Goal: Task Accomplishment & Management: Use online tool/utility

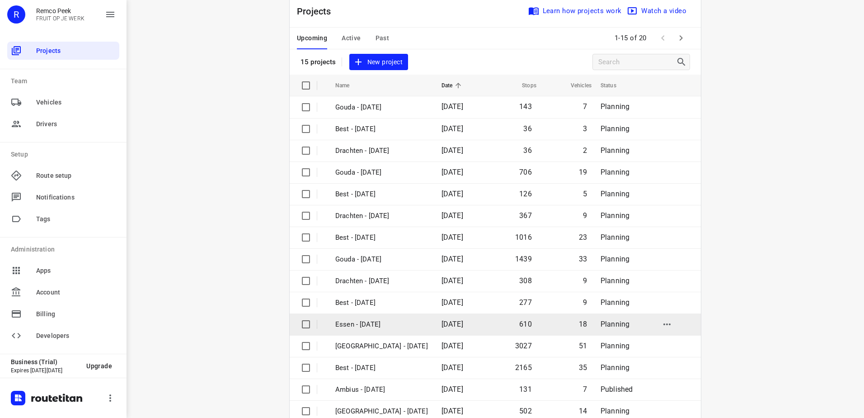
scroll to position [39, 0]
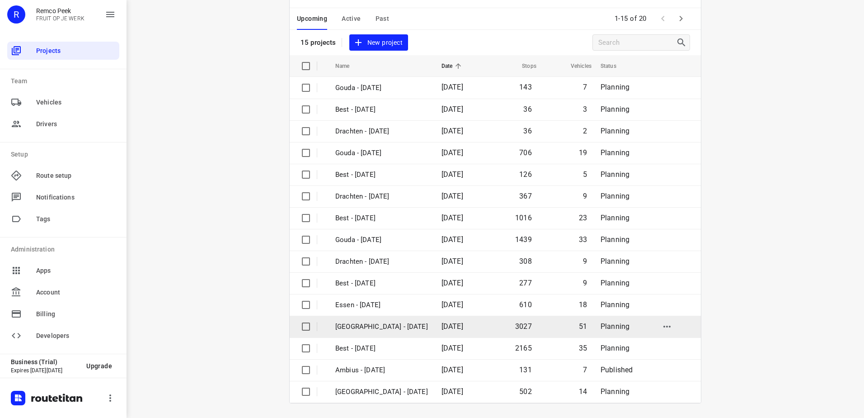
click at [392, 330] on p "[GEOGRAPHIC_DATA] - [DATE]" at bounding box center [381, 326] width 93 height 10
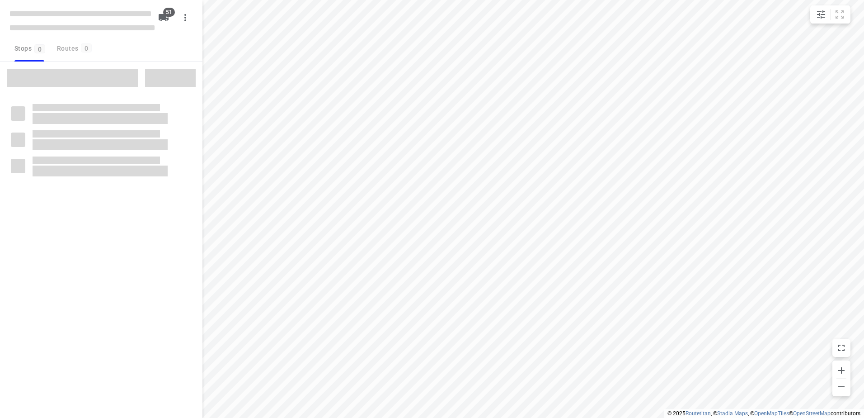
checkbox input "true"
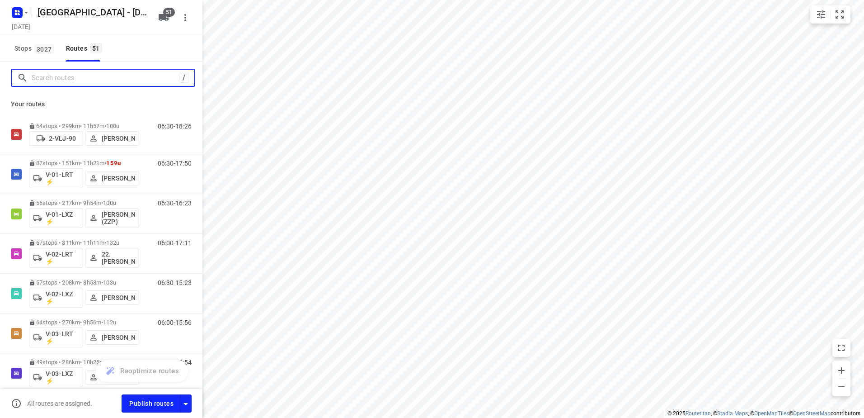
click at [122, 76] on input "Search routes" at bounding box center [105, 78] width 147 height 14
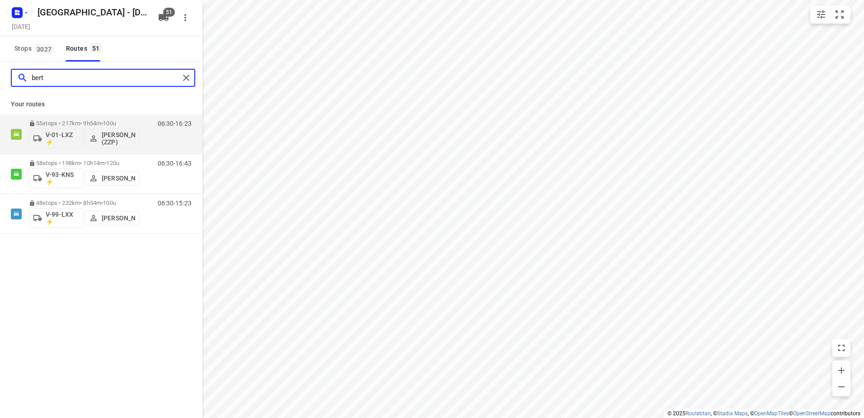
drag, startPoint x: 89, startPoint y: 78, endPoint x: 33, endPoint y: 77, distance: 55.6
click at [37, 77] on input "bert" at bounding box center [106, 78] width 148 height 14
type input "b"
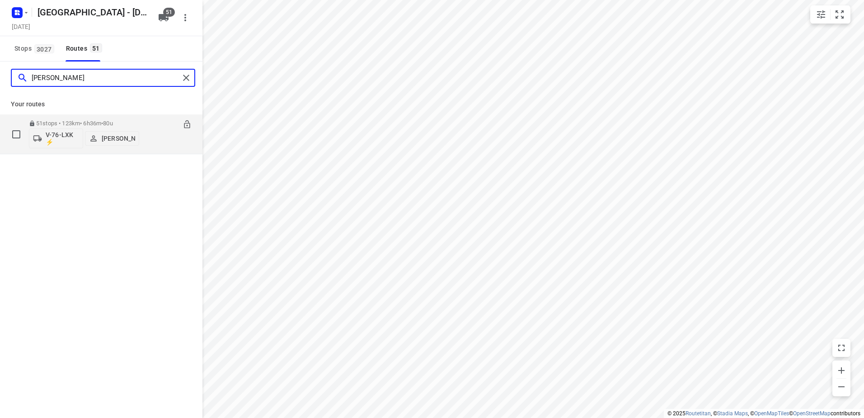
type input "Thomas"
click at [138, 126] on p "51 stops • 123km • 6h36m • 80u" at bounding box center [84, 123] width 110 height 7
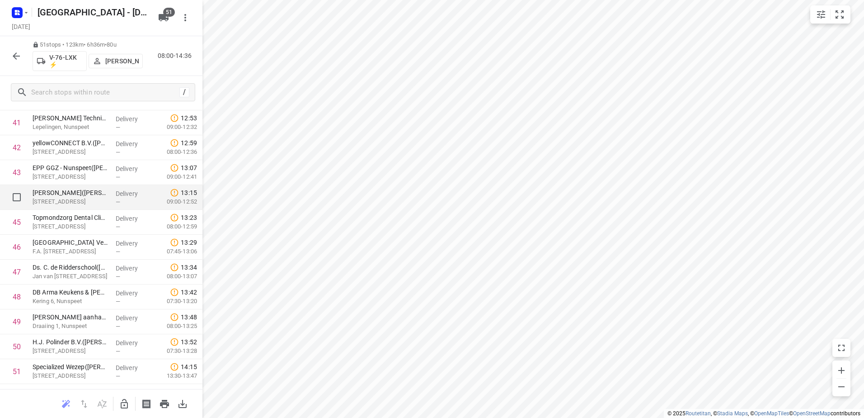
scroll to position [1058, 0]
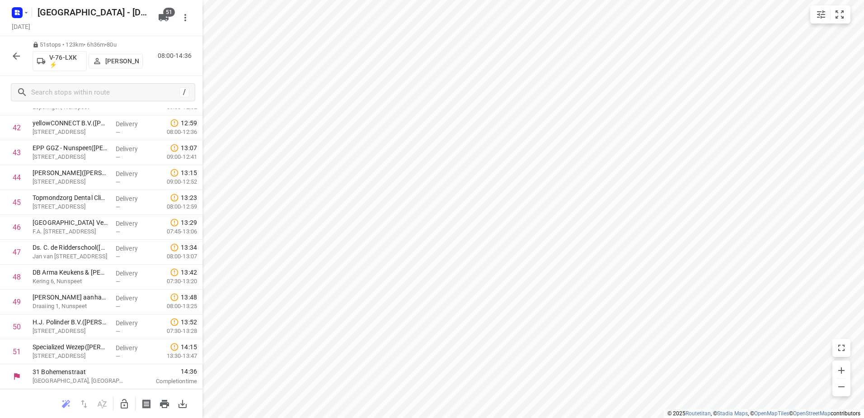
click at [21, 55] on icon "button" at bounding box center [16, 56] width 11 height 11
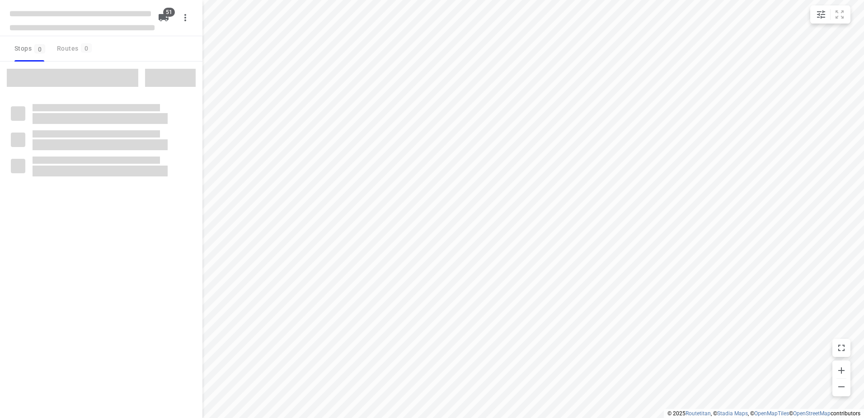
checkbox input "true"
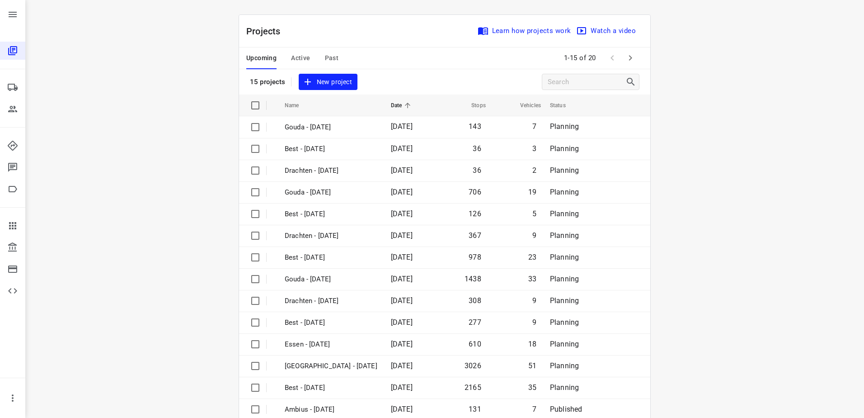
click at [304, 59] on span "Active" at bounding box center [300, 57] width 19 height 11
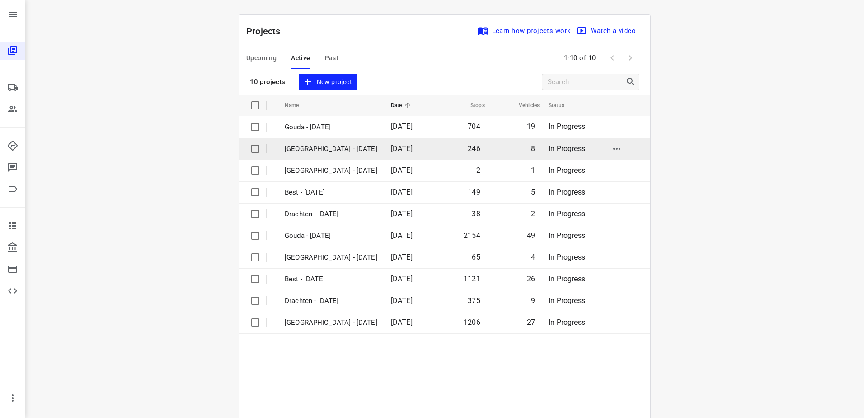
click at [326, 148] on p "[GEOGRAPHIC_DATA] - [DATE]" at bounding box center [331, 149] width 93 height 10
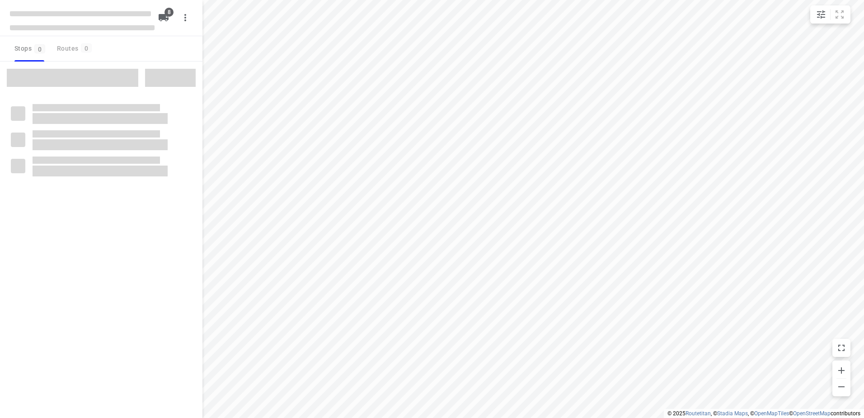
checkbox input "true"
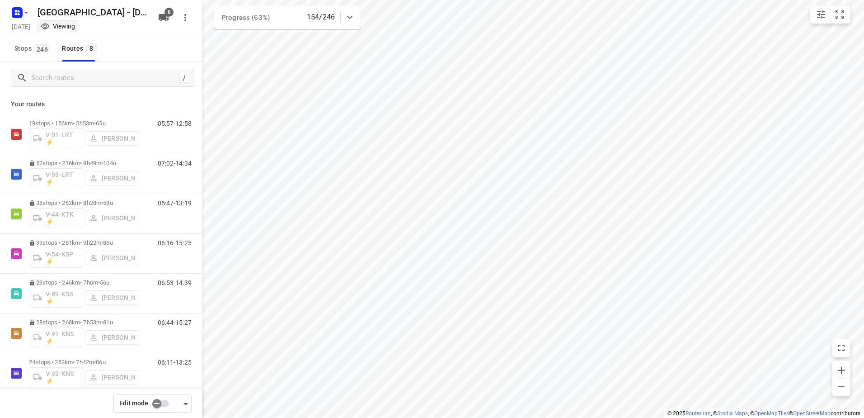
click at [351, 14] on icon at bounding box center [349, 17] width 11 height 11
click at [351, 14] on div at bounding box center [350, 21] width 18 height 18
click at [350, 15] on icon at bounding box center [349, 17] width 11 height 11
click at [288, 53] on icon "button" at bounding box center [287, 56] width 11 height 11
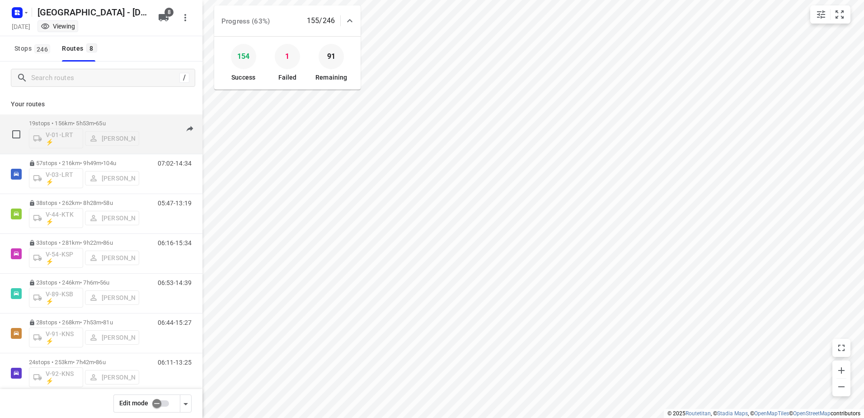
click at [130, 122] on p "19 stops • 156km • 5h53m • 65u" at bounding box center [84, 123] width 110 height 7
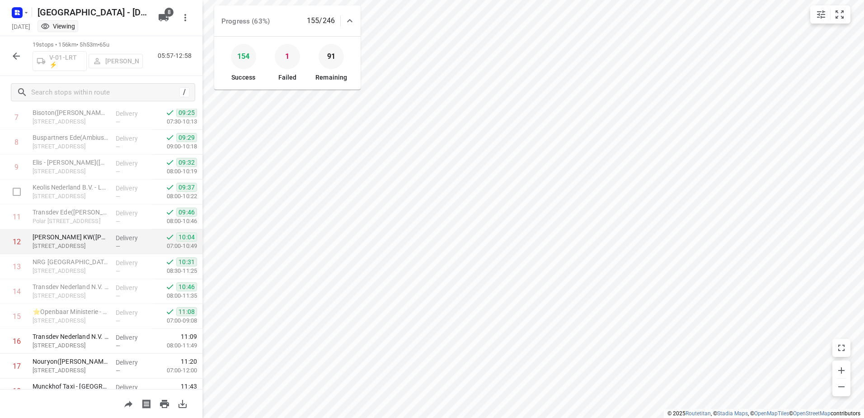
scroll to position [262, 0]
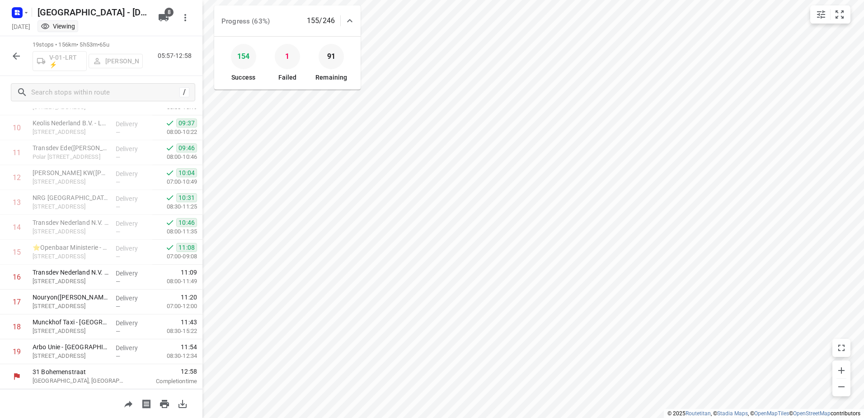
click at [19, 61] on icon "button" at bounding box center [16, 56] width 11 height 11
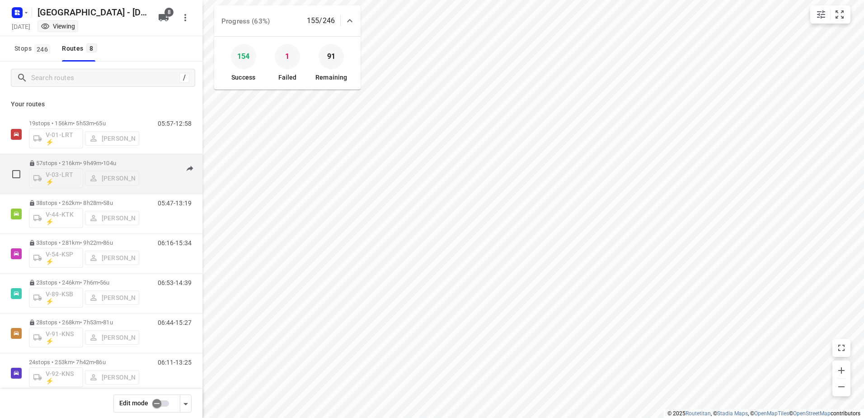
click at [146, 166] on div "07:02-14:34" at bounding box center [168, 176] width 45 height 33
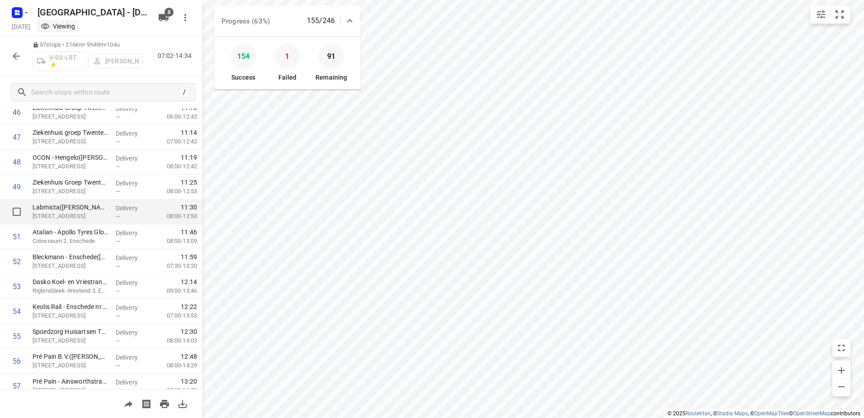
scroll to position [1207, 0]
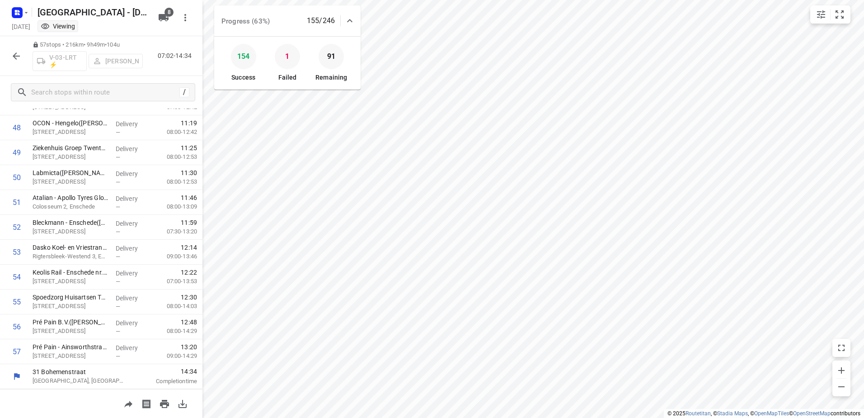
click at [22, 58] on button "button" at bounding box center [16, 56] width 18 height 18
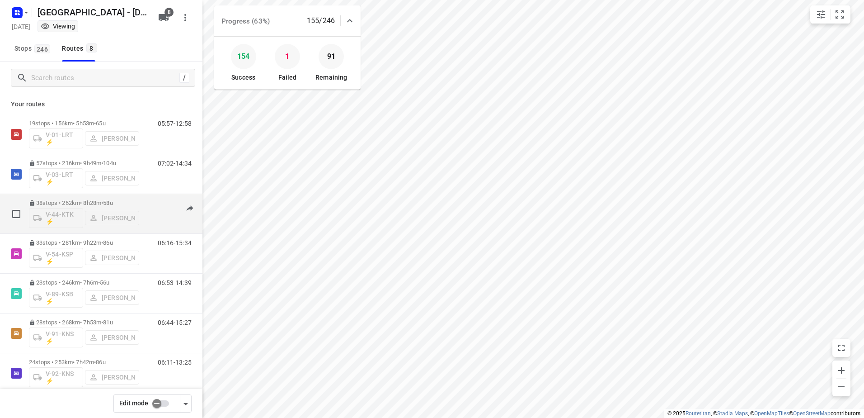
click at [148, 201] on div "05:47-13:19" at bounding box center [168, 215] width 45 height 33
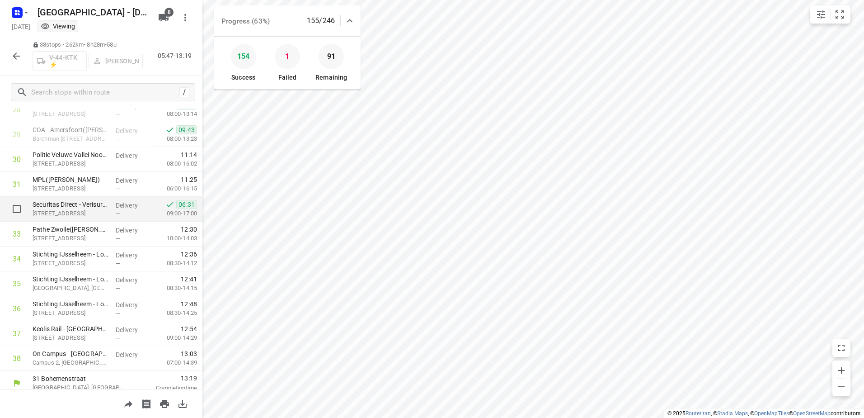
scroll to position [735, 0]
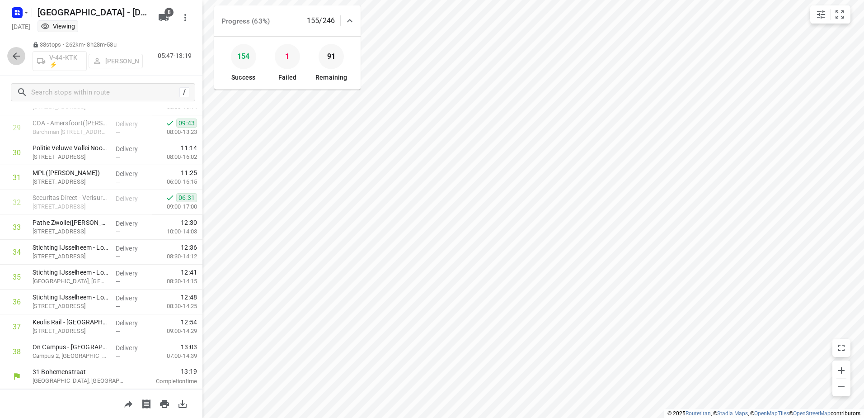
click at [19, 52] on icon "button" at bounding box center [16, 56] width 11 height 11
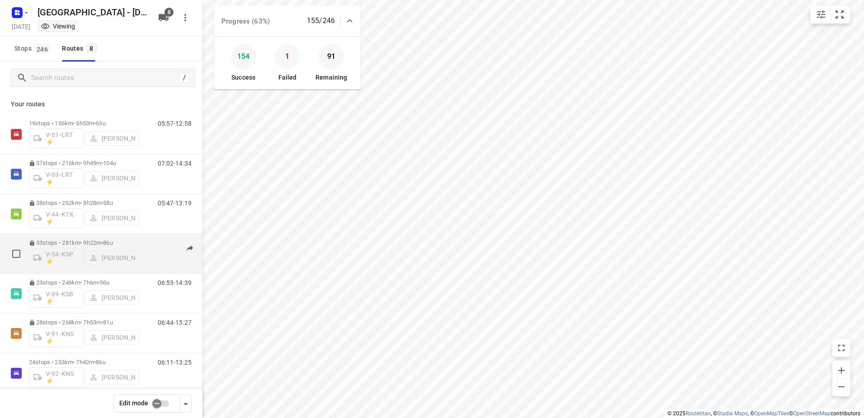
click at [146, 244] on div "06:16-15:34" at bounding box center [168, 255] width 45 height 33
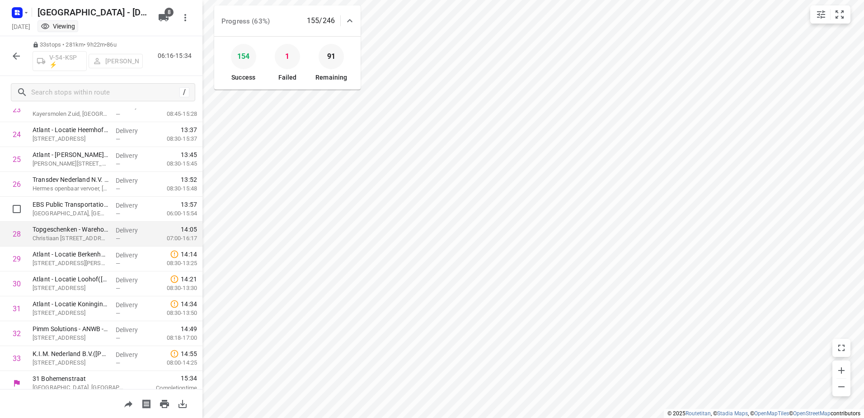
scroll to position [610, 0]
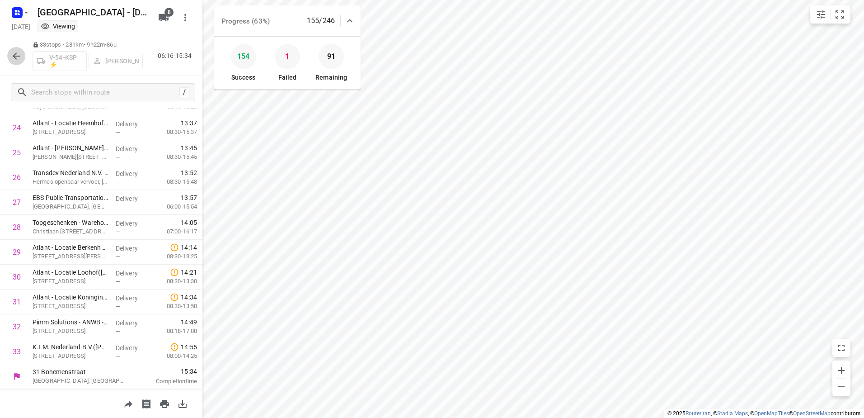
click at [13, 51] on icon "button" at bounding box center [16, 56] width 11 height 11
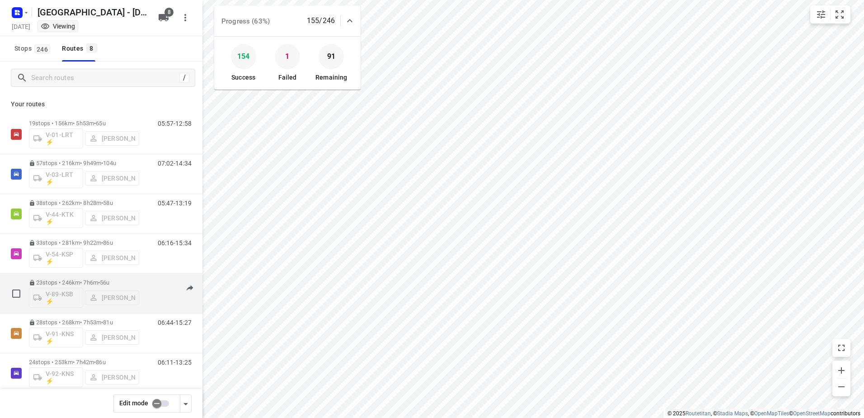
click at [145, 276] on div "23 stops • 246km • 7h6m • 56u V-89-KSB ⚡ [PERSON_NAME] 06:53-14:39" at bounding box center [116, 293] width 174 height 38
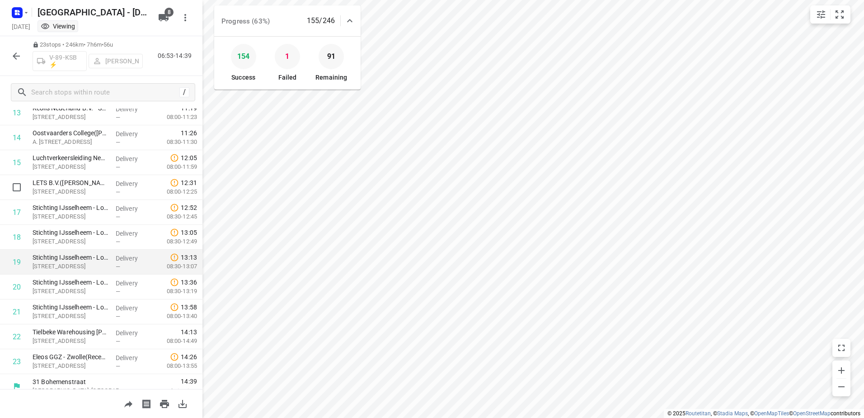
scroll to position [362, 0]
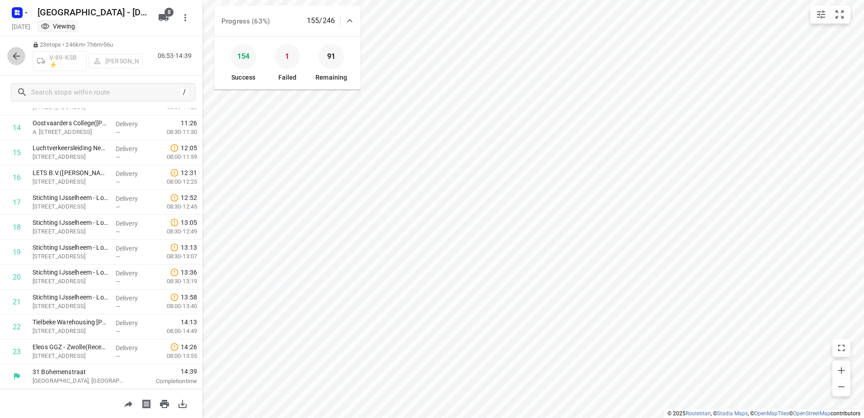
click at [18, 55] on icon "button" at bounding box center [16, 56] width 11 height 11
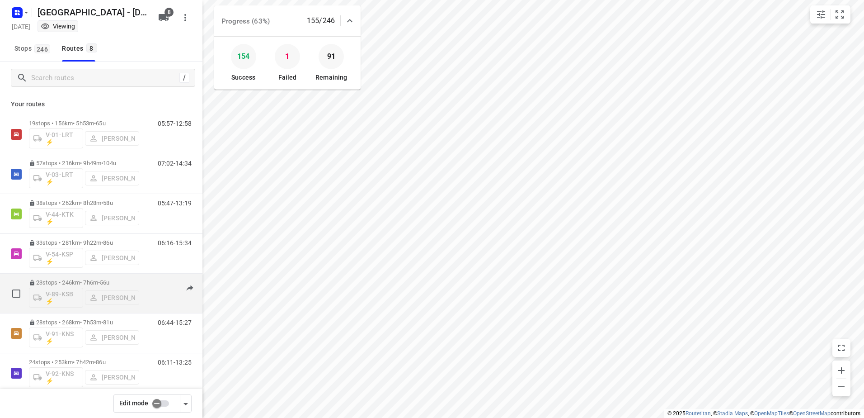
scroll to position [53, 0]
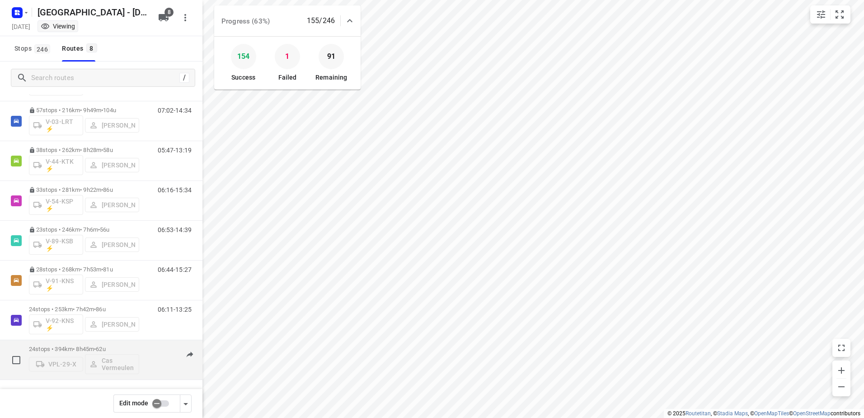
click at [141, 344] on div "24 stops • 394km • 8h45m • 62u VPL-29-X Cas Vermeulen 06:00-15:11" at bounding box center [116, 360] width 174 height 38
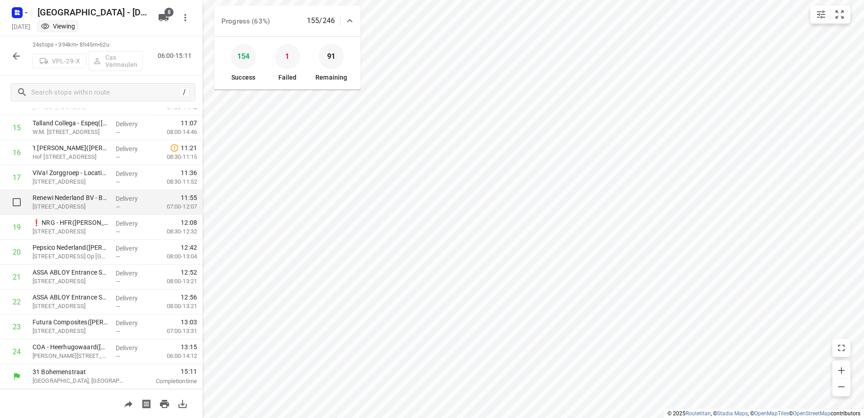
scroll to position [206, 0]
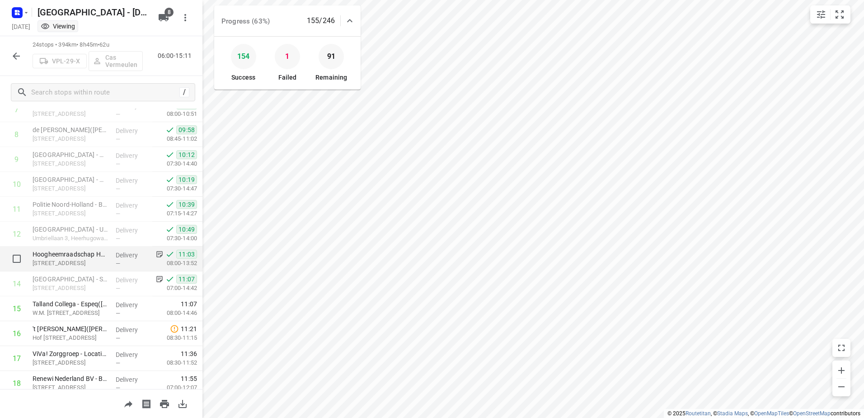
click at [125, 260] on div "—" at bounding box center [132, 263] width 33 height 7
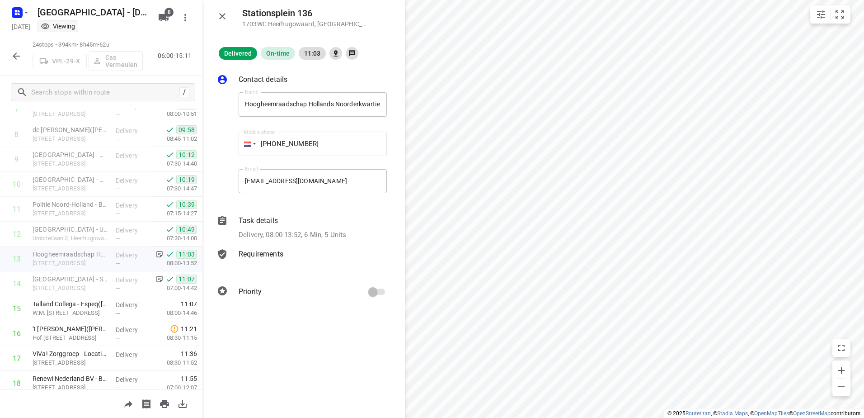
click at [280, 219] on div "Task details" at bounding box center [313, 220] width 148 height 11
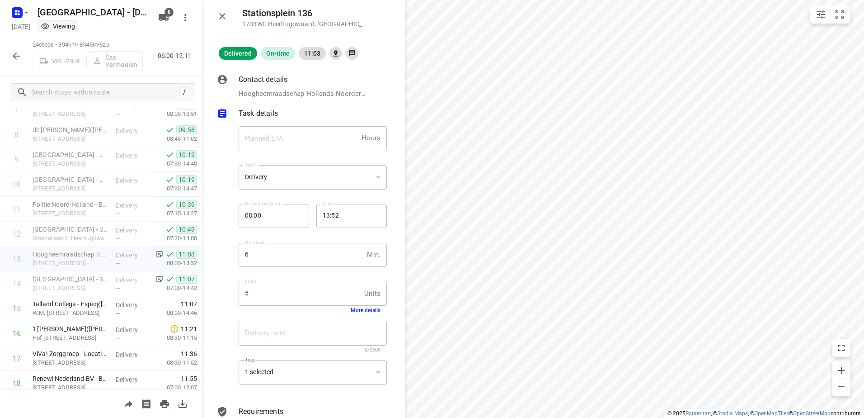
click at [363, 310] on button "More details" at bounding box center [366, 310] width 30 height 6
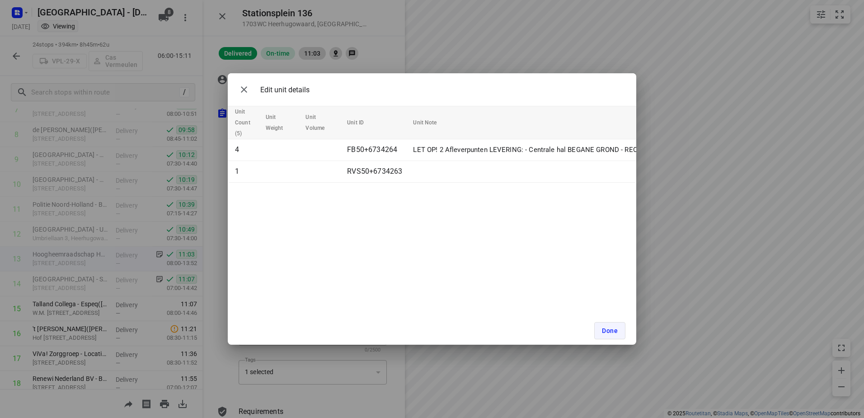
click at [612, 326] on button "Done" at bounding box center [609, 330] width 31 height 17
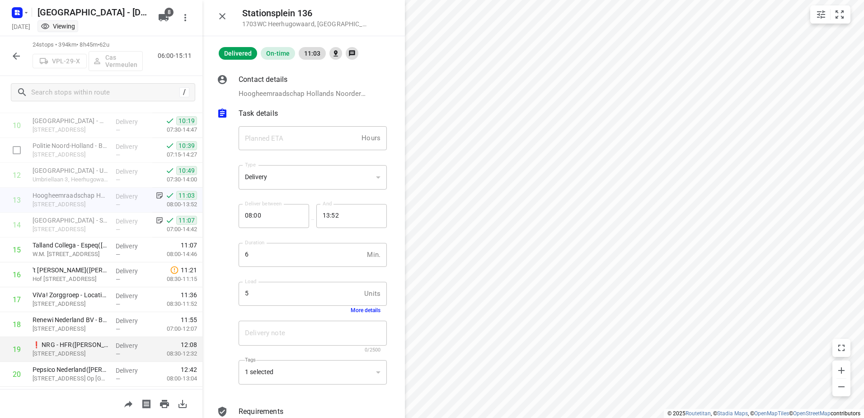
scroll to position [386, 0]
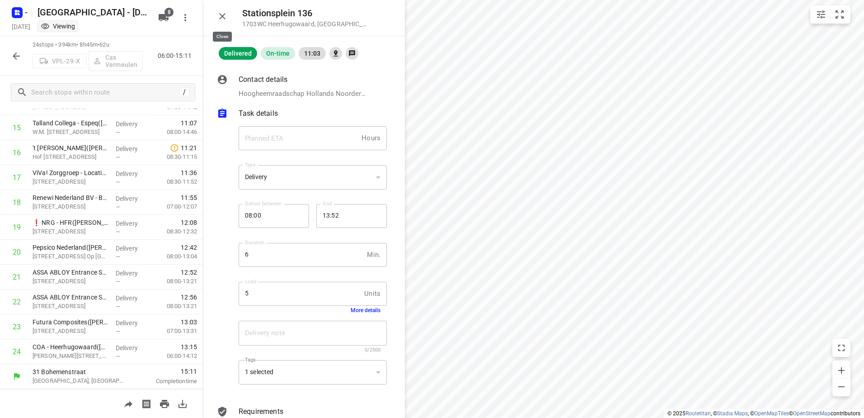
click at [223, 18] on icon "button" at bounding box center [222, 16] width 11 height 11
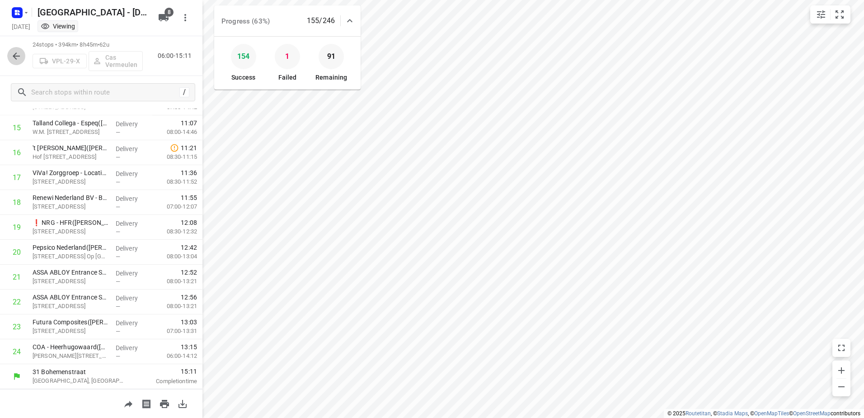
click at [9, 53] on button "button" at bounding box center [16, 56] width 18 height 18
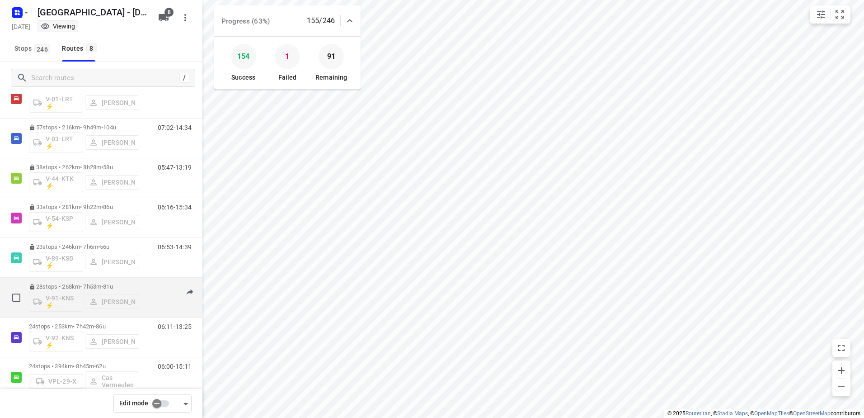
scroll to position [53, 0]
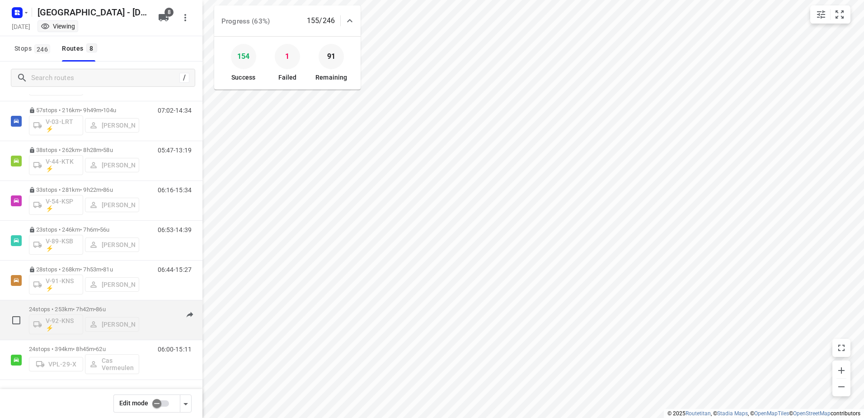
click at [150, 303] on div "24 stops • 253km • 7h42m • 86u V-92-KNS ⚡ [PERSON_NAME] 06:11-13:25" at bounding box center [116, 320] width 174 height 38
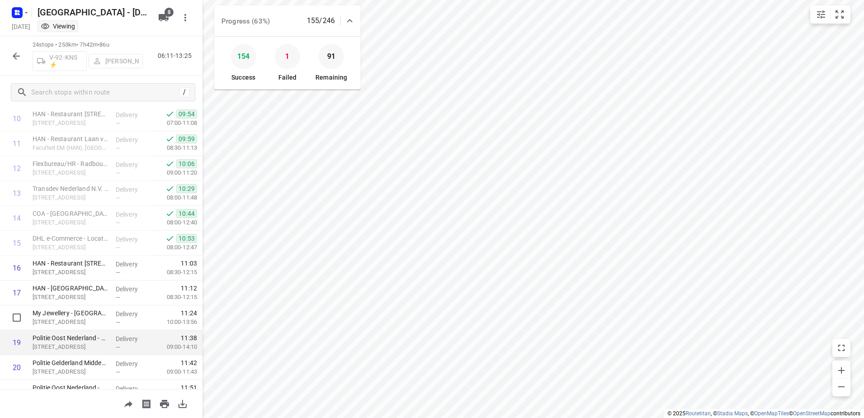
scroll to position [386, 0]
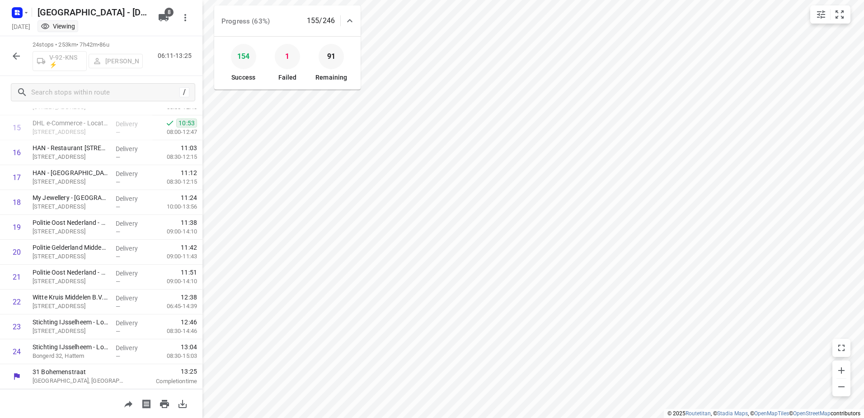
click at [10, 51] on button "button" at bounding box center [16, 56] width 18 height 18
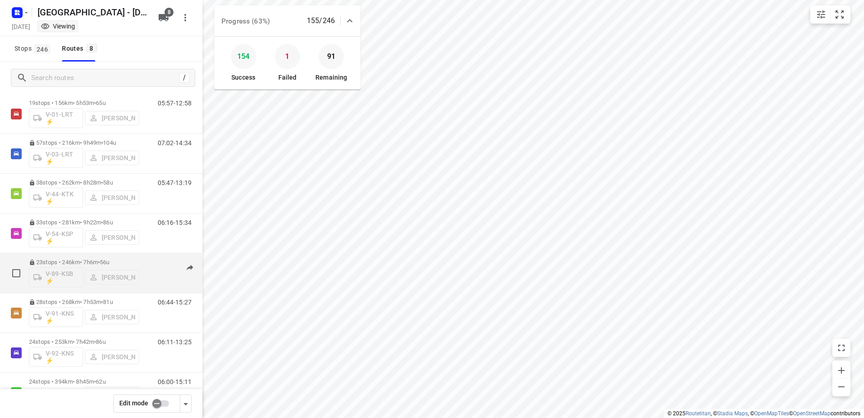
scroll to position [53, 0]
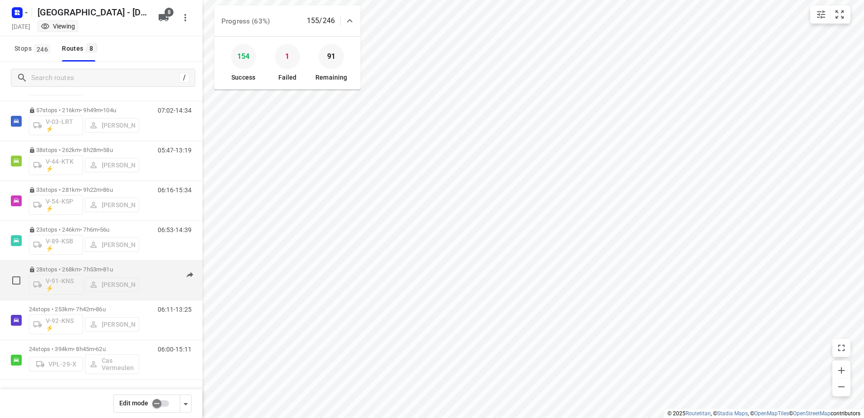
click at [146, 273] on div "06:44-15:27" at bounding box center [168, 282] width 45 height 33
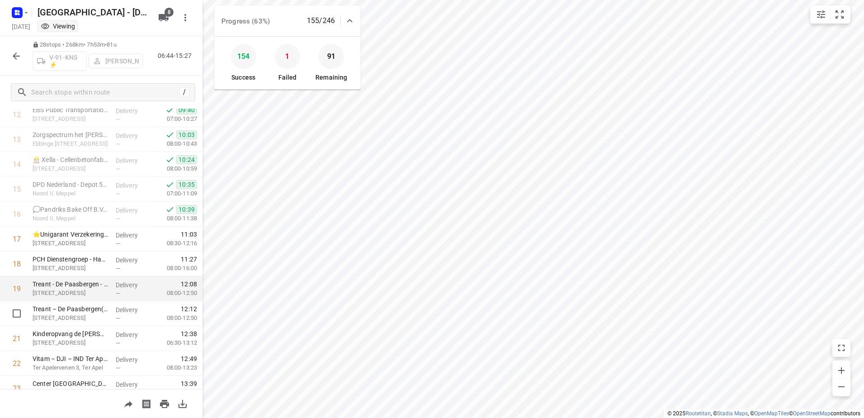
scroll to position [305, 0]
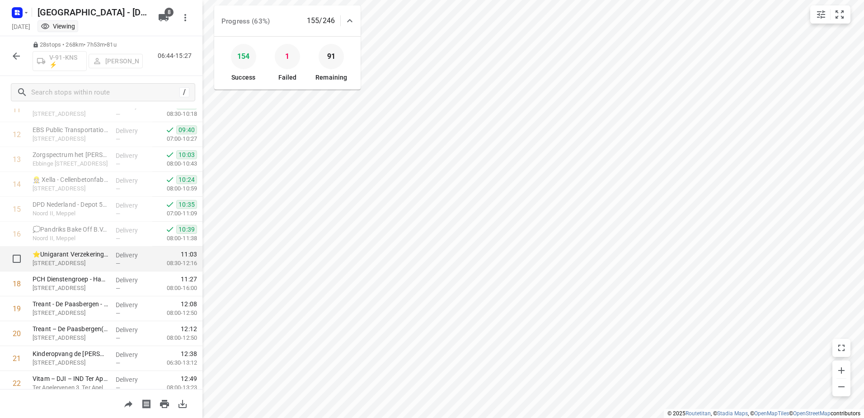
click at [157, 254] on span "11:03" at bounding box center [174, 254] width 45 height 9
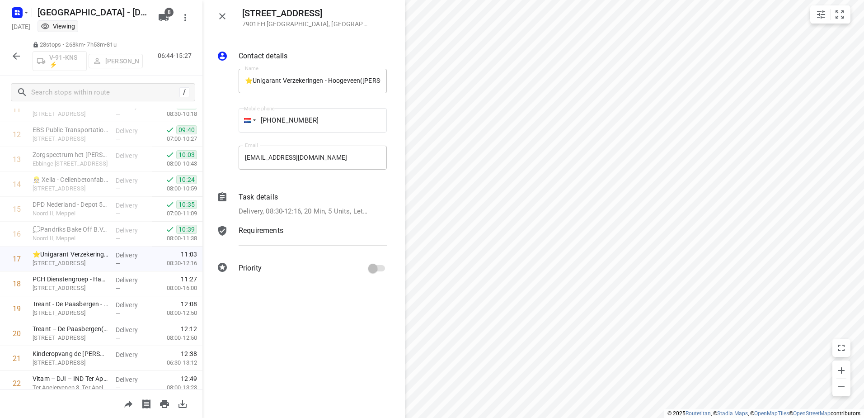
click at [270, 204] on div "Task details Delivery, 08:30-12:16, 20 Min, 5 Units, Let op, leveren vanaf 08:3…" at bounding box center [313, 204] width 152 height 28
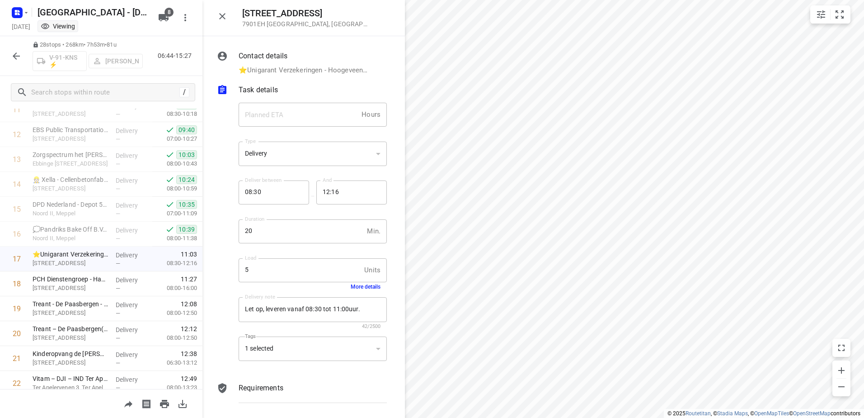
click at [366, 283] on div "Load 5 Units Load More details" at bounding box center [313, 274] width 148 height 32
click at [366, 285] on button "More details" at bounding box center [366, 286] width 30 height 6
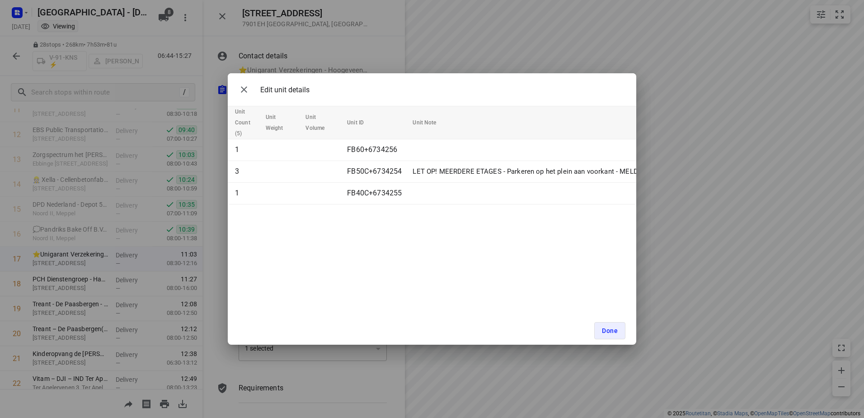
click at [377, 49] on div "Edit unit details Unit Count (5) Unit Weight Unit Volume Unit ID Unit Note 1 FB…" at bounding box center [432, 209] width 864 height 418
click at [616, 332] on span "Done" at bounding box center [610, 330] width 16 height 7
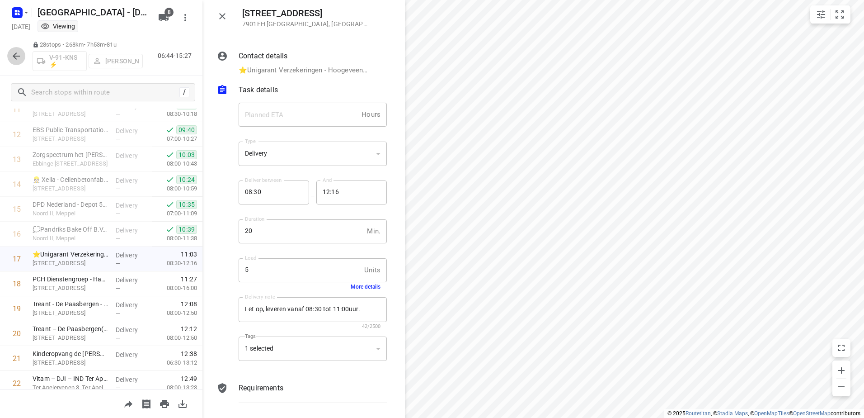
click at [15, 54] on icon "button" at bounding box center [16, 55] width 7 height 7
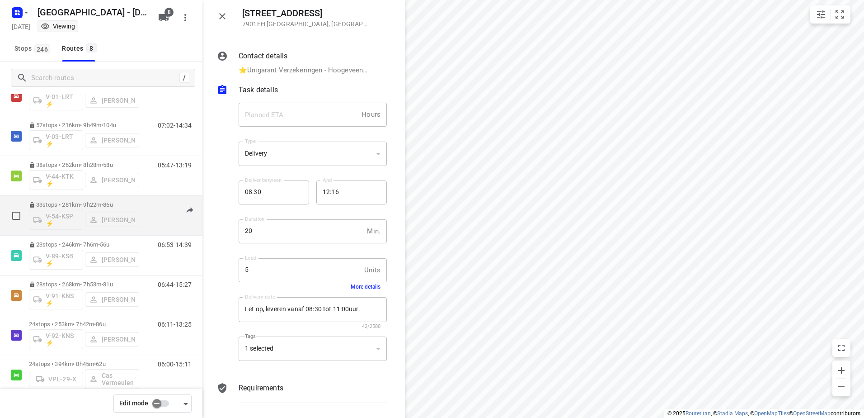
scroll to position [53, 0]
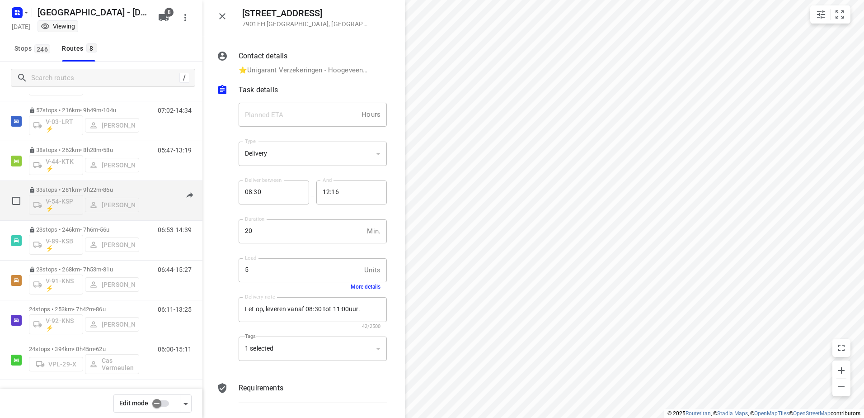
click at [146, 218] on div "06:16-15:34" at bounding box center [168, 202] width 45 height 33
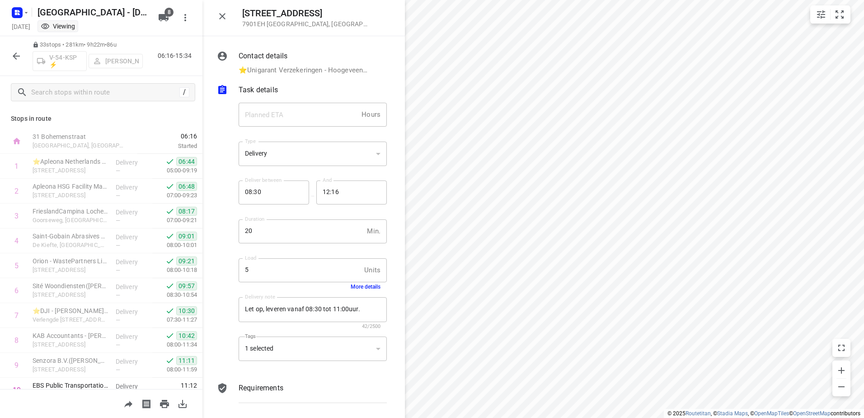
click at [17, 55] on icon "button" at bounding box center [16, 56] width 11 height 11
